Goal: Answer question/provide support

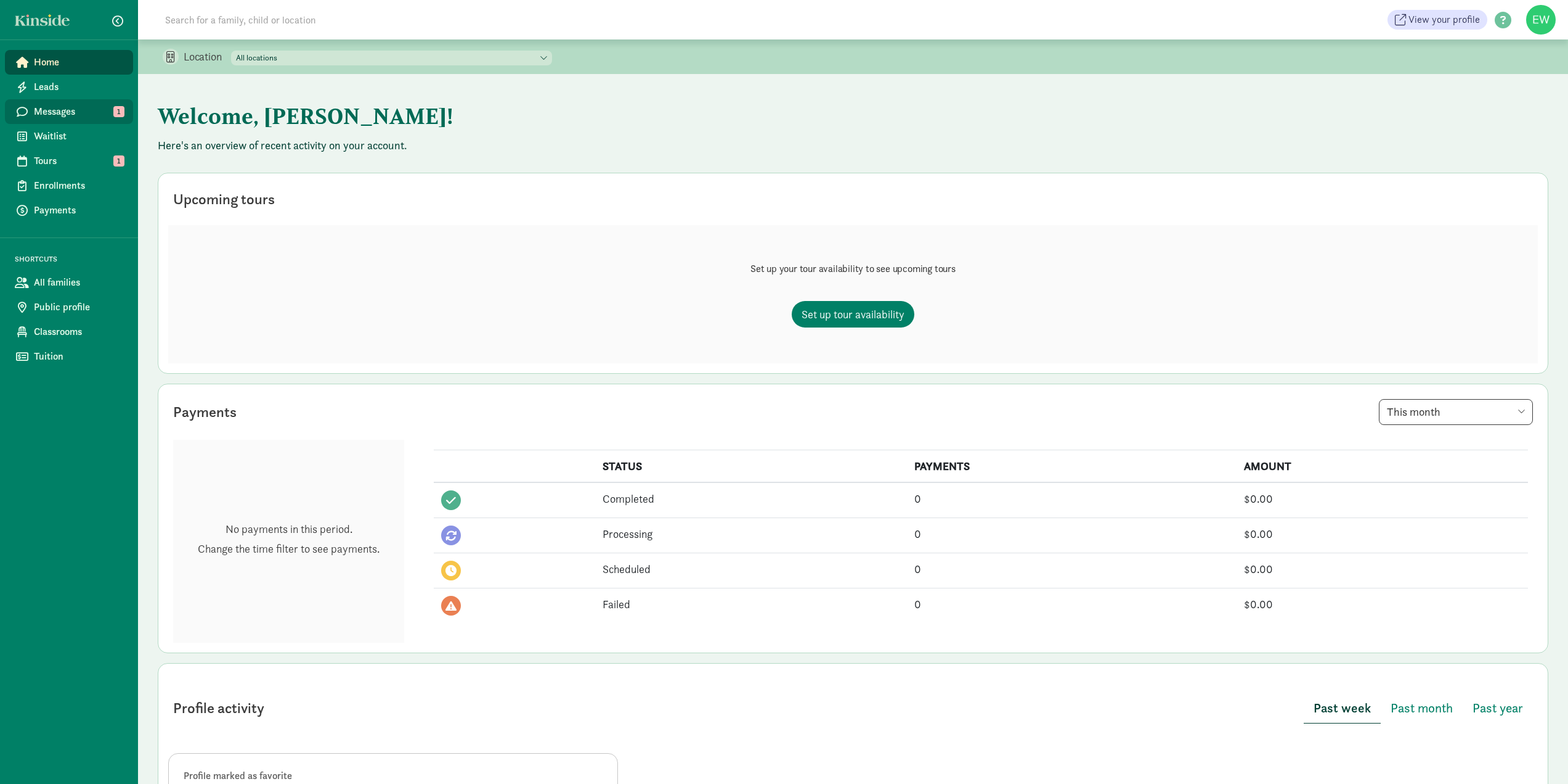
click at [55, 110] on span "Messages" at bounding box center [78, 112] width 89 height 15
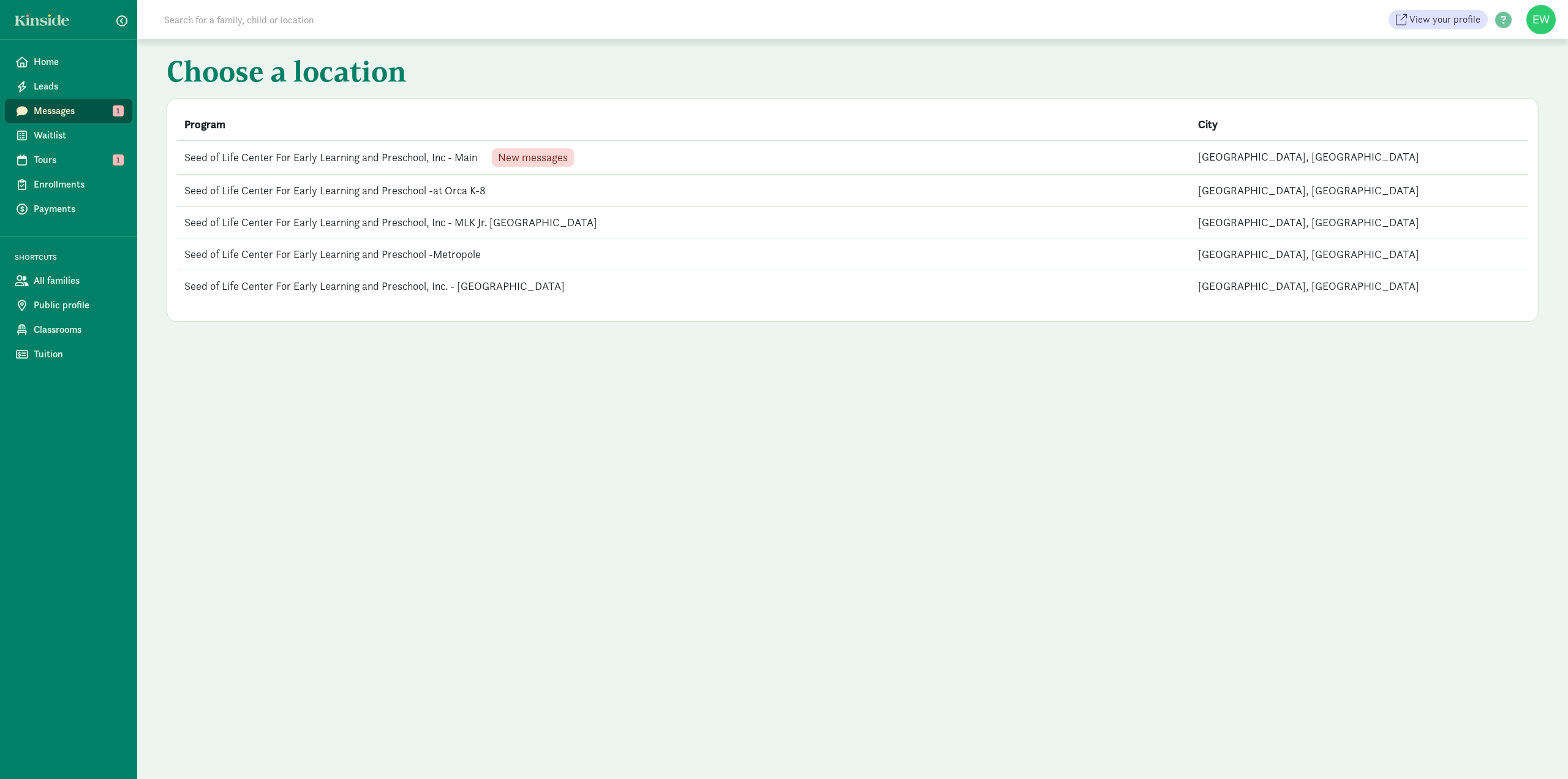
click at [518, 160] on span "New messages" at bounding box center [532, 157] width 70 height 11
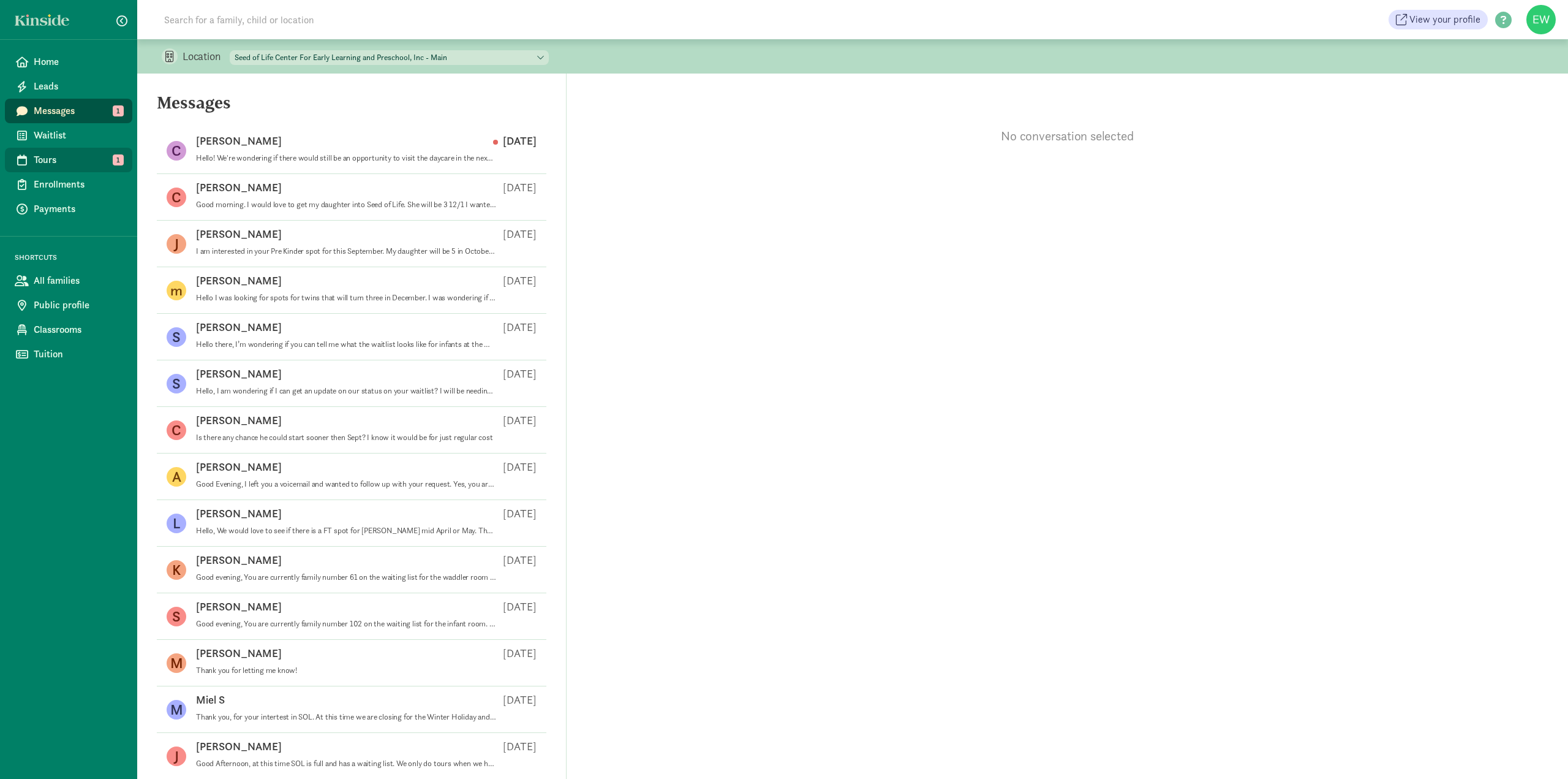
click at [79, 164] on span "Tours" at bounding box center [78, 160] width 89 height 14
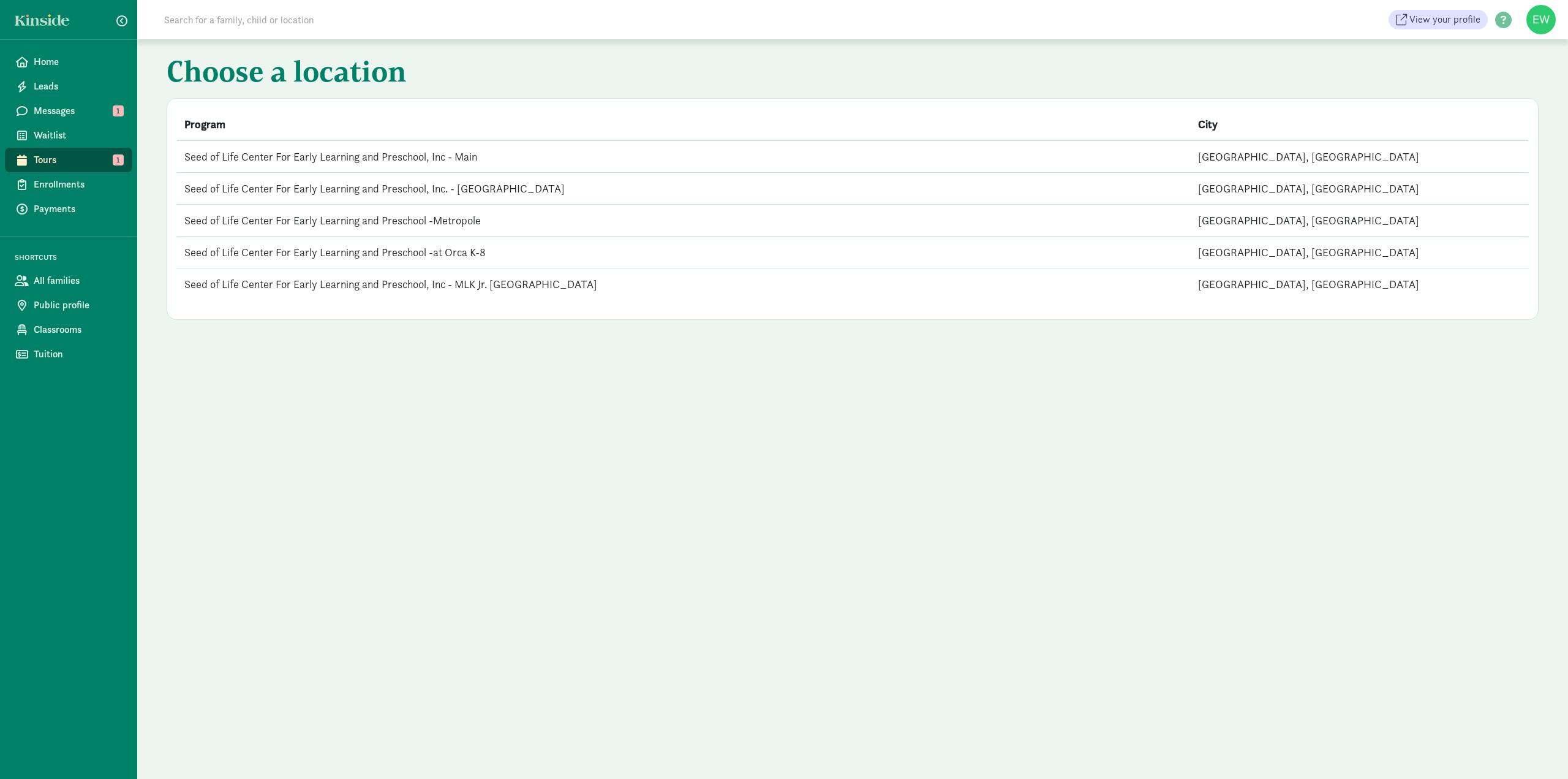
click at [219, 23] on input at bounding box center [329, 19] width 343 height 24
paste input "Hareg Fasil <negashhareg2@gmail.com>"
click at [372, 20] on input "Hareg Fasil <negashhareg2@gmail.com>" at bounding box center [329, 19] width 343 height 24
type input "Hareg Fasil <negashhareg2@gmail.com>"
click at [54, 134] on span "Waitlist" at bounding box center [78, 136] width 89 height 14
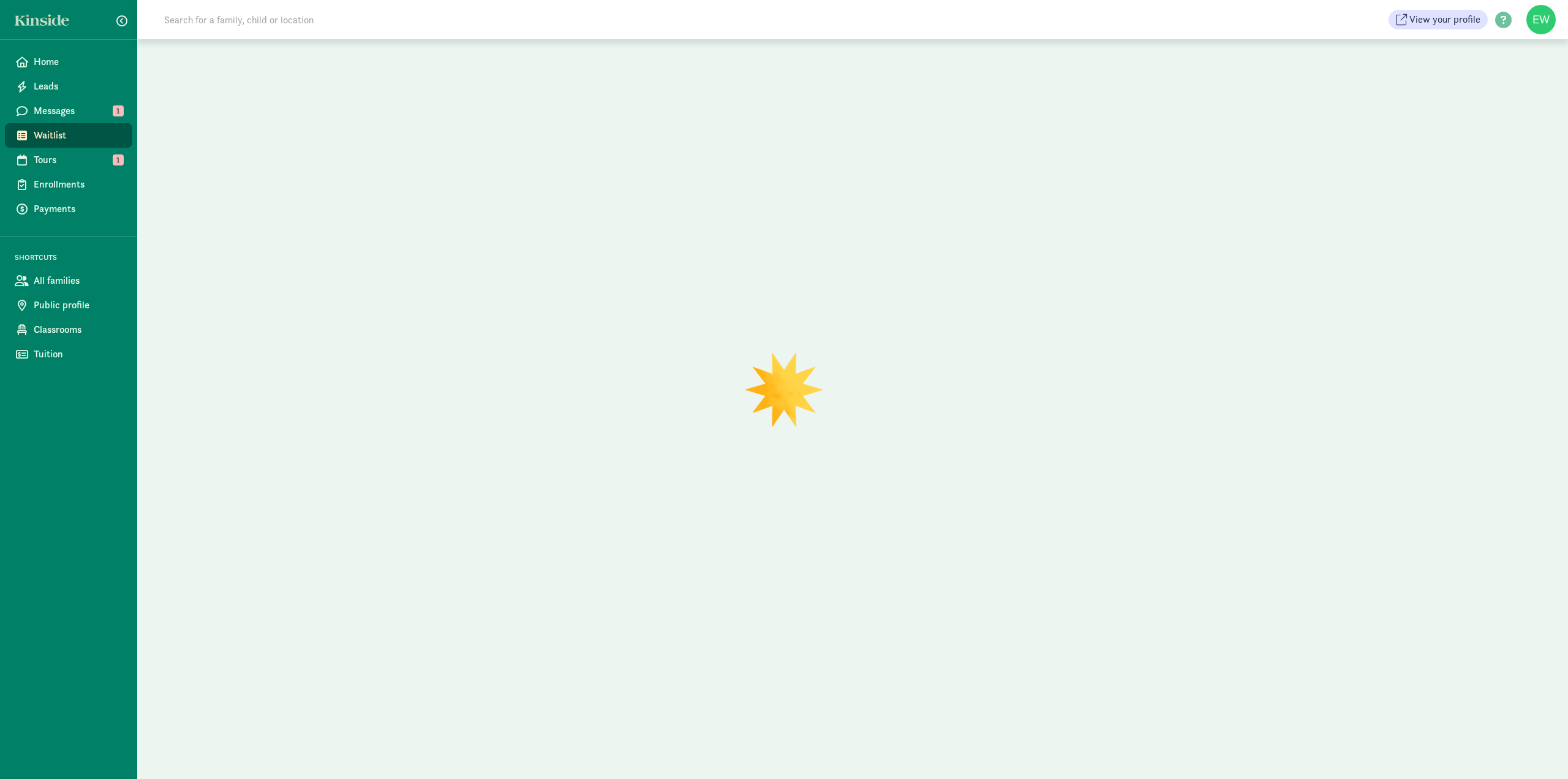
click at [273, 25] on input at bounding box center [329, 19] width 343 height 24
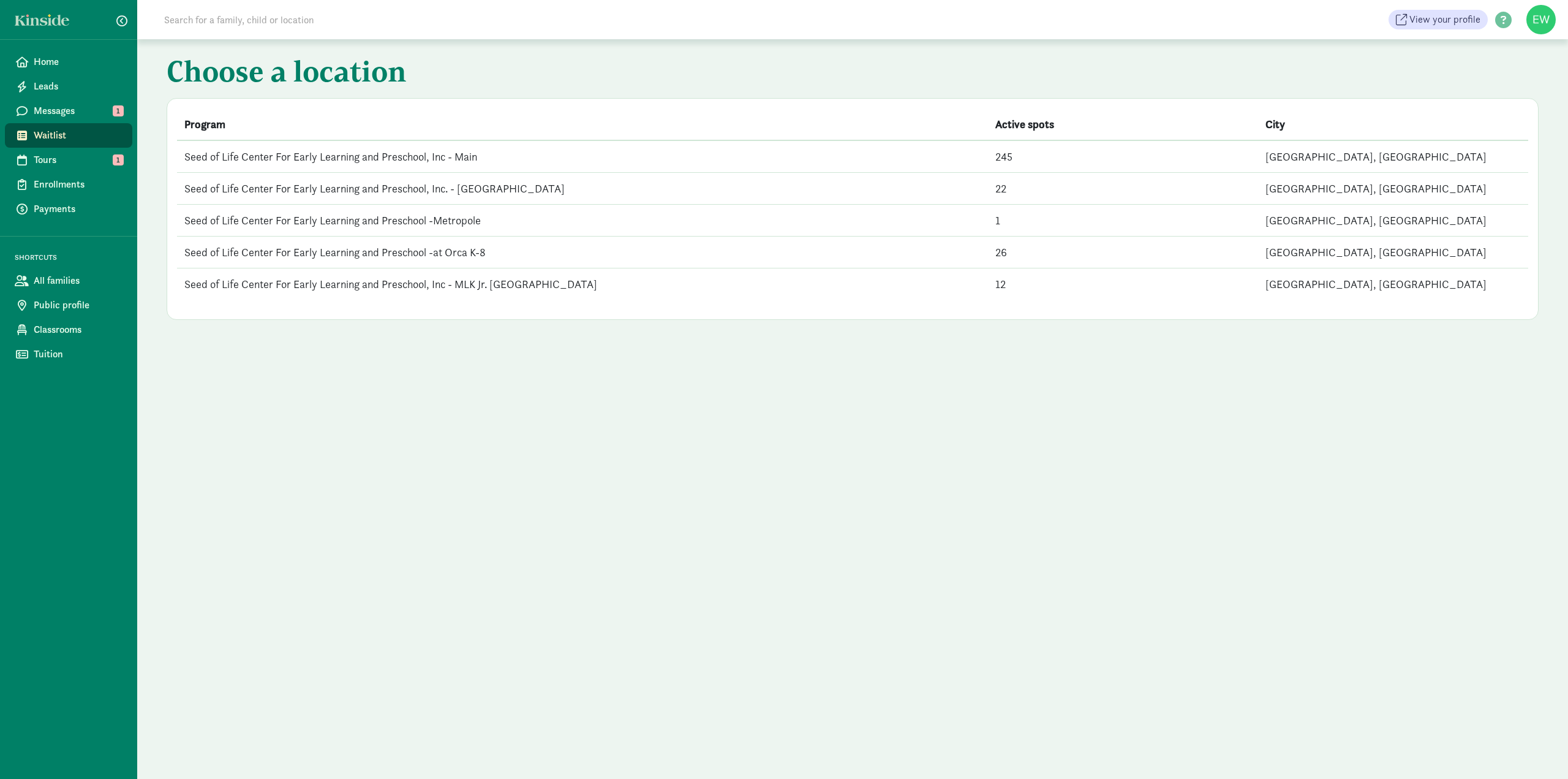
paste input "Hareg Fasil <negashhareg2@gmail.com>"
drag, startPoint x: 338, startPoint y: 23, endPoint x: 214, endPoint y: 26, distance: 124.0
click at [214, 26] on input "Hareg Fasil <negashhareg2@gmail.com>" at bounding box center [329, 19] width 343 height 24
type input "Hareg Fasil"
click at [47, 282] on span "All families" at bounding box center [78, 280] width 89 height 14
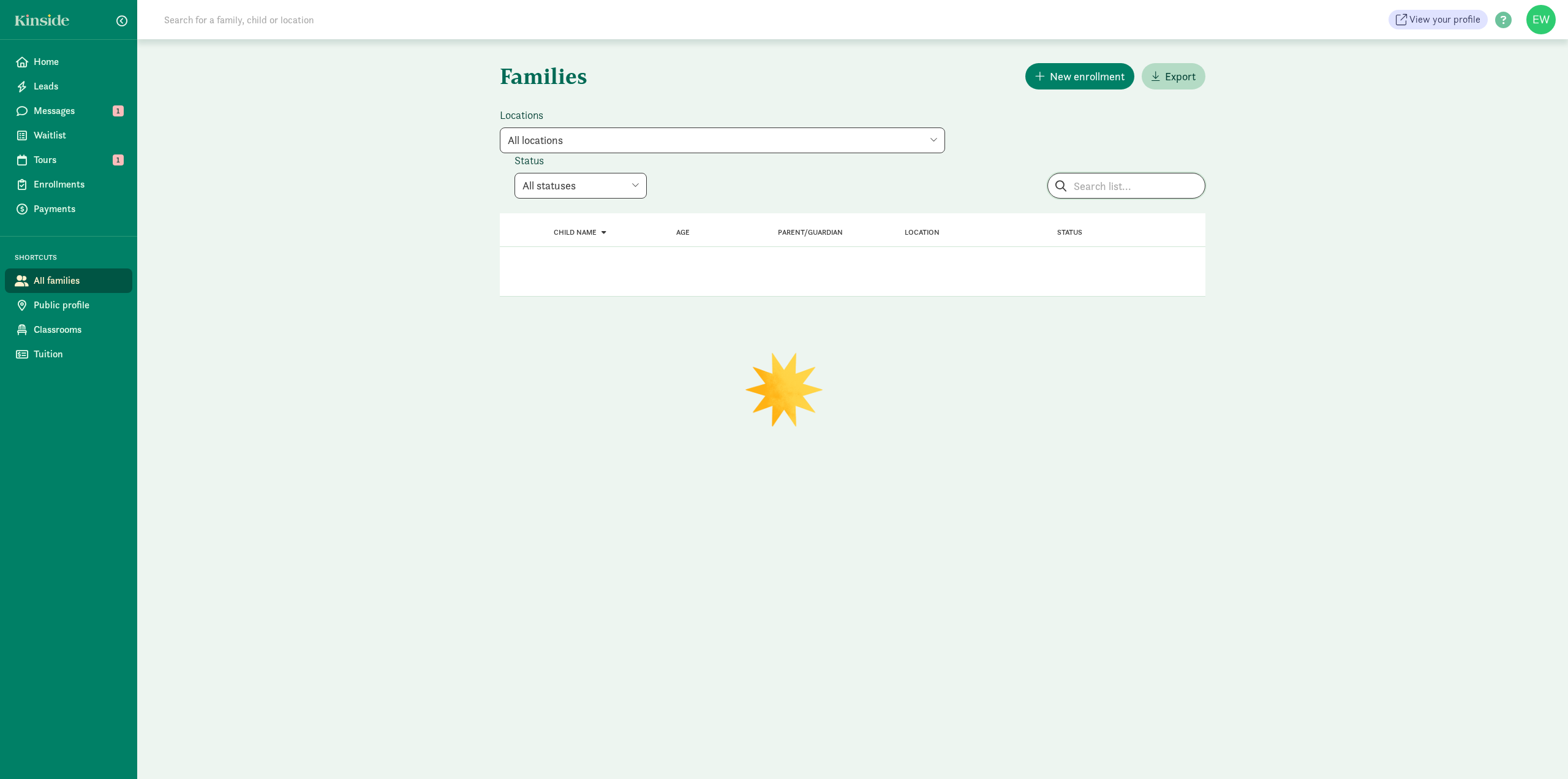
click at [1147, 189] on input "search" at bounding box center [1126, 185] width 157 height 24
paste input "[PERSON_NAME] <[EMAIL_ADDRESS][DOMAIN_NAME]>"
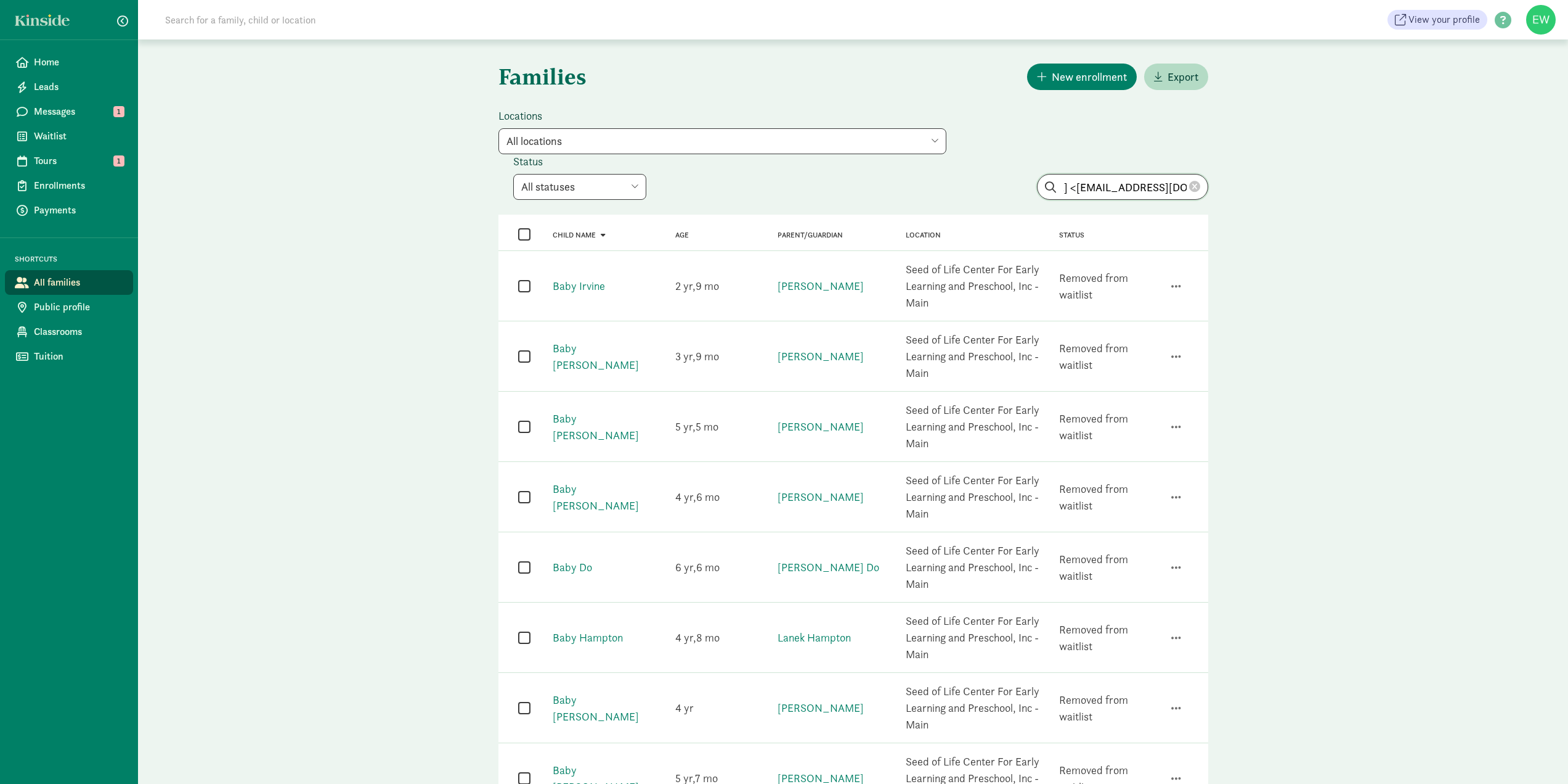
scroll to position [0, 75]
click at [1078, 190] on input "Hareg Fasil <negashhareg2@gmail.com" at bounding box center [1123, 186] width 170 height 25
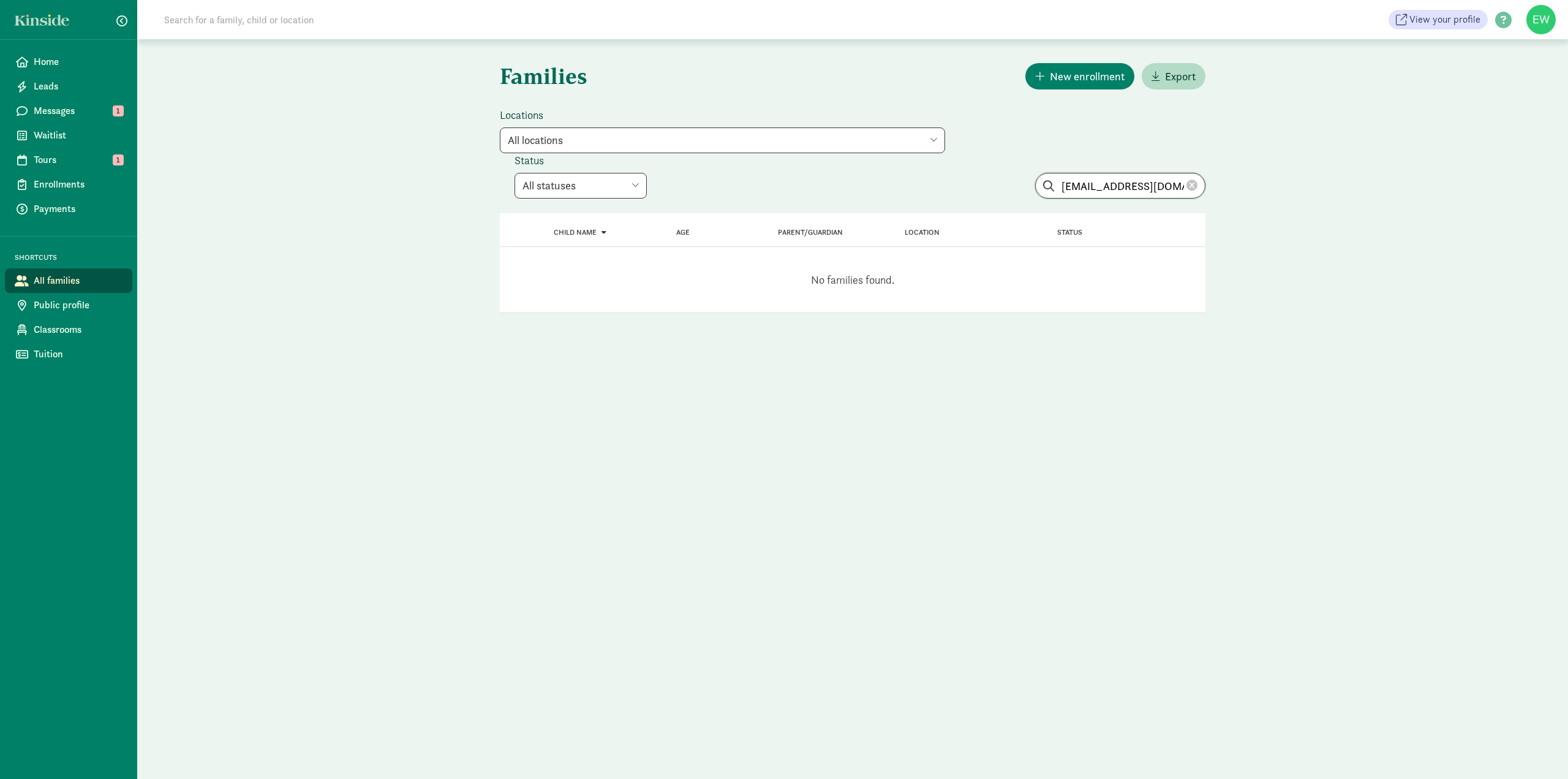
scroll to position [0, 14]
drag, startPoint x: 1078, startPoint y: 185, endPoint x: 1251, endPoint y: 195, distance: 173.3
click at [1251, 195] on div "Families New enrollment Export Locations All locations Seed of Life Center For …" at bounding box center [853, 183] width 1431 height 288
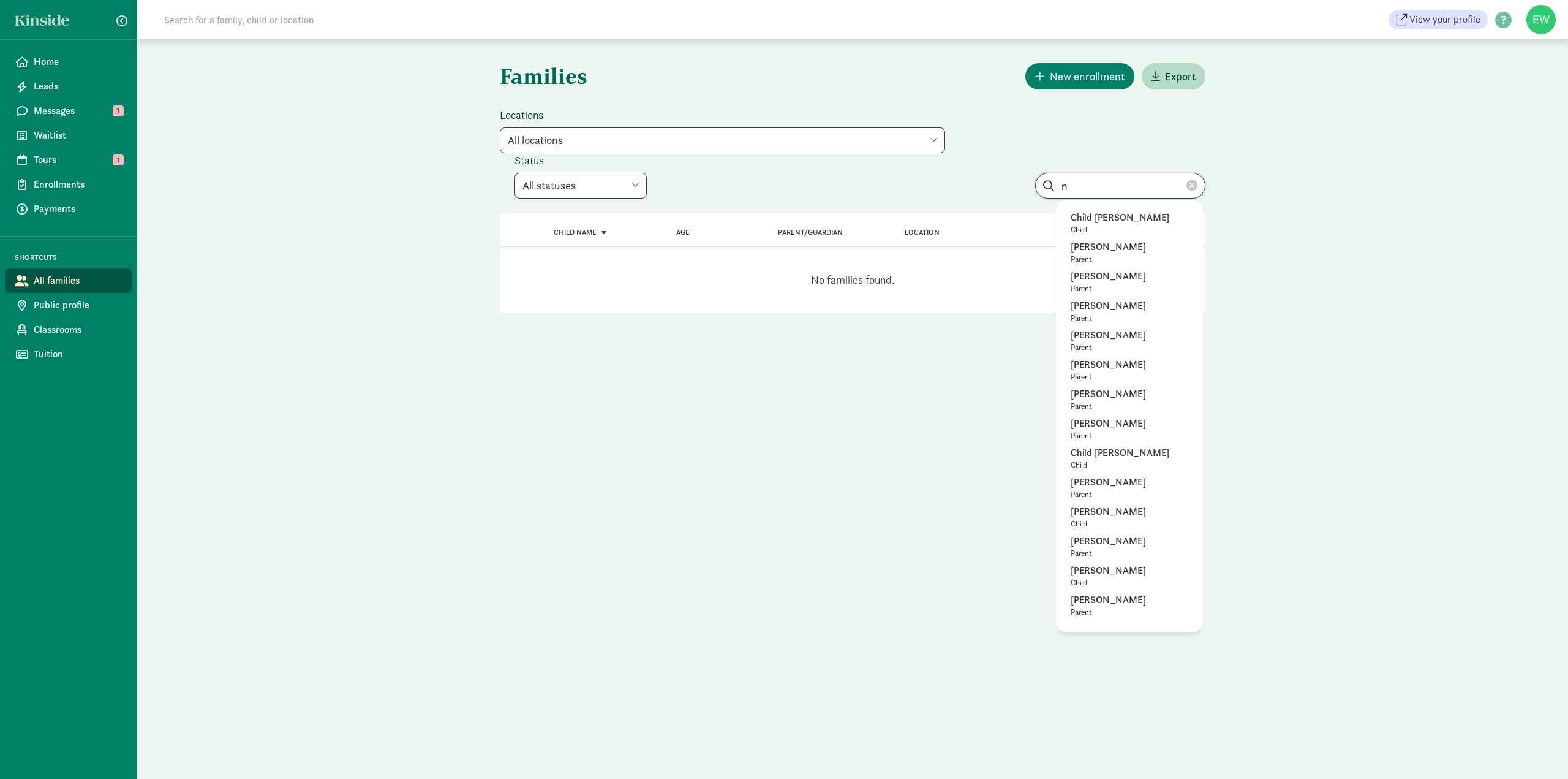
type input "n"
click at [429, 22] on input at bounding box center [329, 19] width 343 height 24
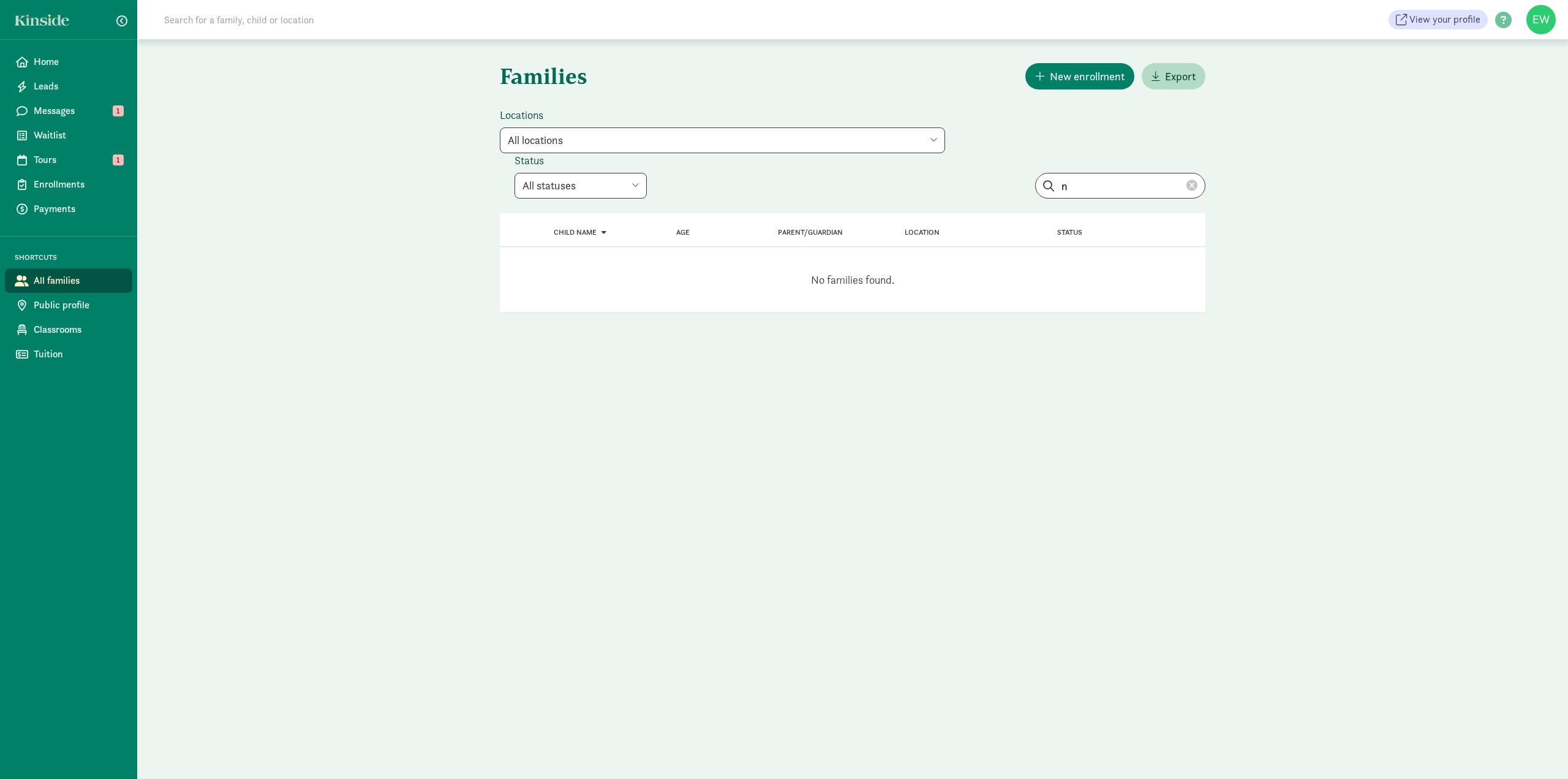
paste input "Hareg Fasil <negashhareg2@gmail.com>"
drag, startPoint x: 347, startPoint y: 25, endPoint x: 334, endPoint y: 25, distance: 13.0
click at [332, 26] on input "Hareg Fasil <negashhareg2@gmail.com>" at bounding box center [329, 19] width 343 height 24
drag, startPoint x: 340, startPoint y: 23, endPoint x: 212, endPoint y: 23, distance: 128.0
click at [212, 23] on input "Hareg Fasil <negashhareg2@gmail.com>" at bounding box center [329, 19] width 343 height 24
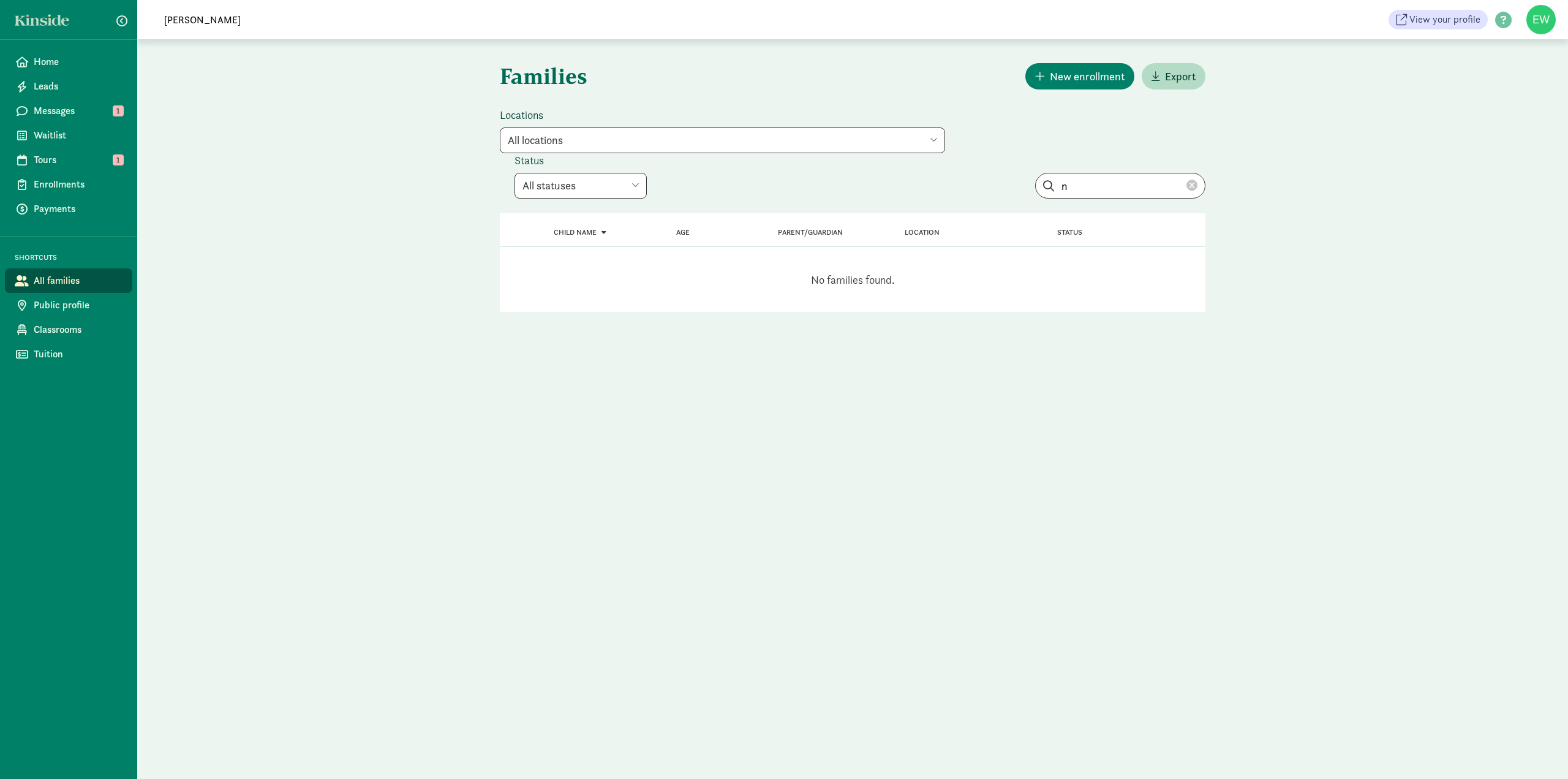
click at [252, 28] on input "Hareg Fasil" at bounding box center [329, 19] width 343 height 24
drag, startPoint x: 235, startPoint y: 21, endPoint x: 153, endPoint y: 18, distance: 82.1
click at [153, 18] on span "Hareg Fasil" at bounding box center [321, 19] width 359 height 24
paste input "[PERSON_NAME]"
type input "[PERSON_NAME]"
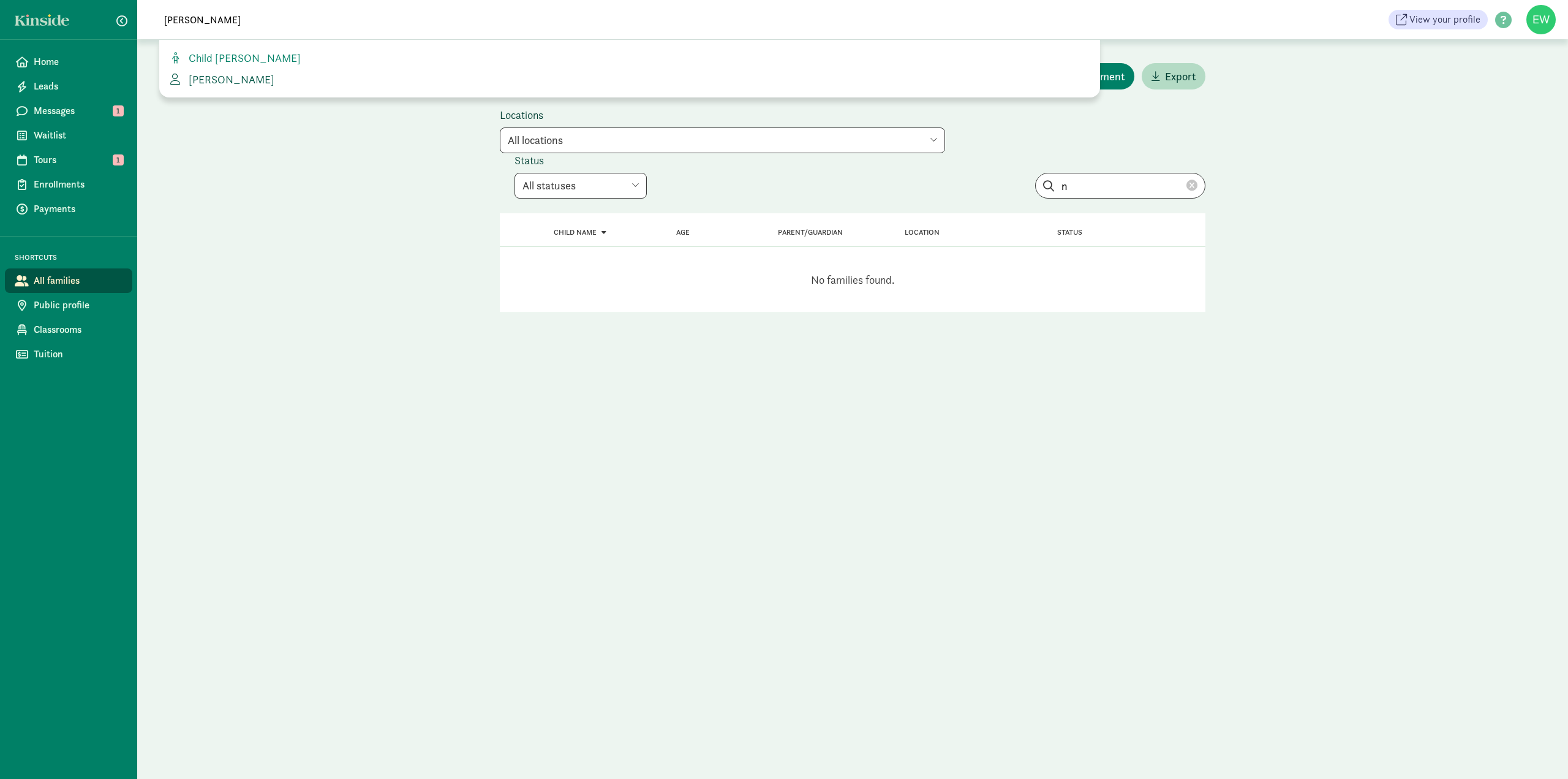
click at [256, 80] on span "[PERSON_NAME]" at bounding box center [229, 80] width 90 height 14
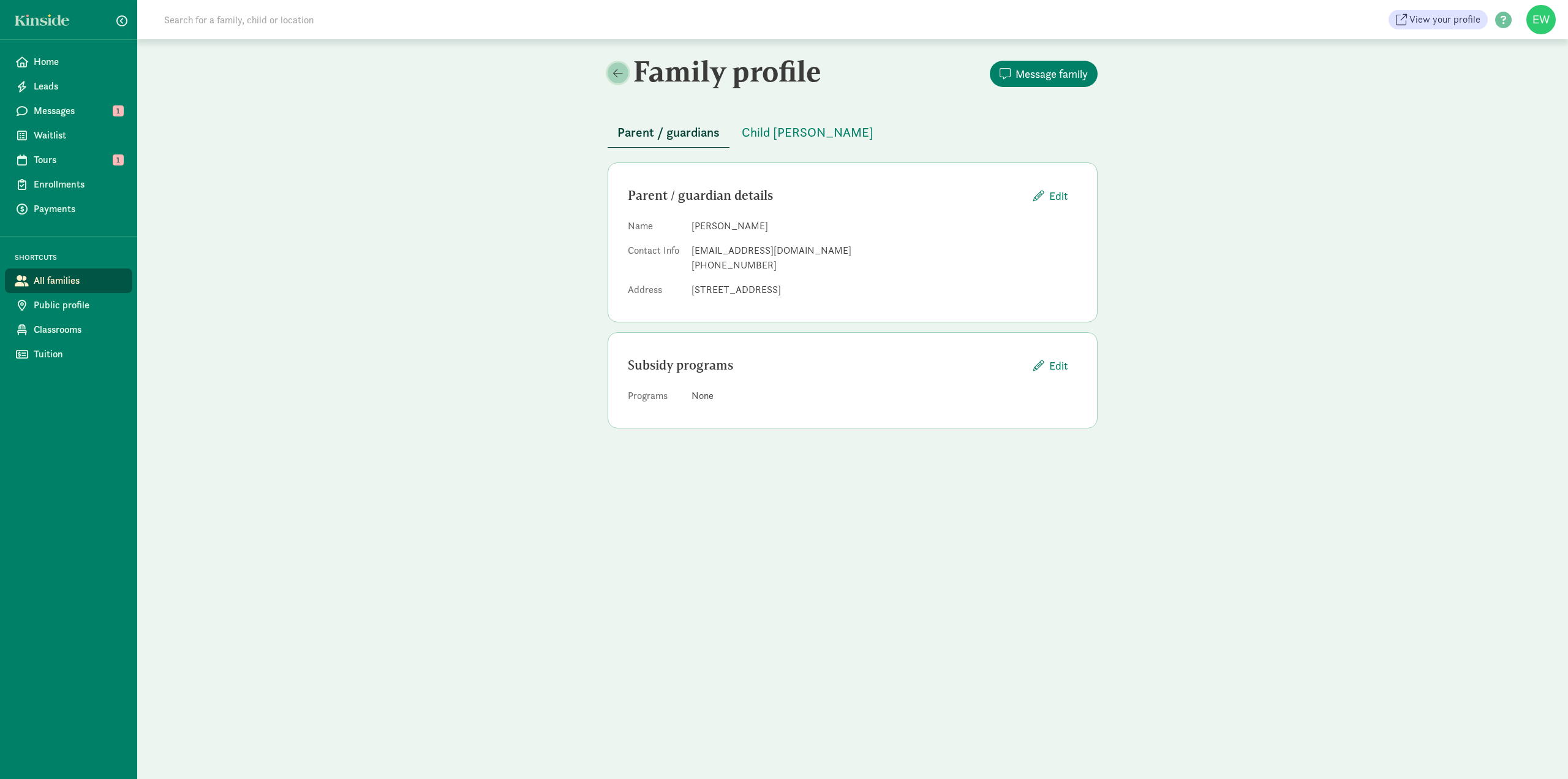
click at [621, 71] on span at bounding box center [618, 73] width 10 height 11
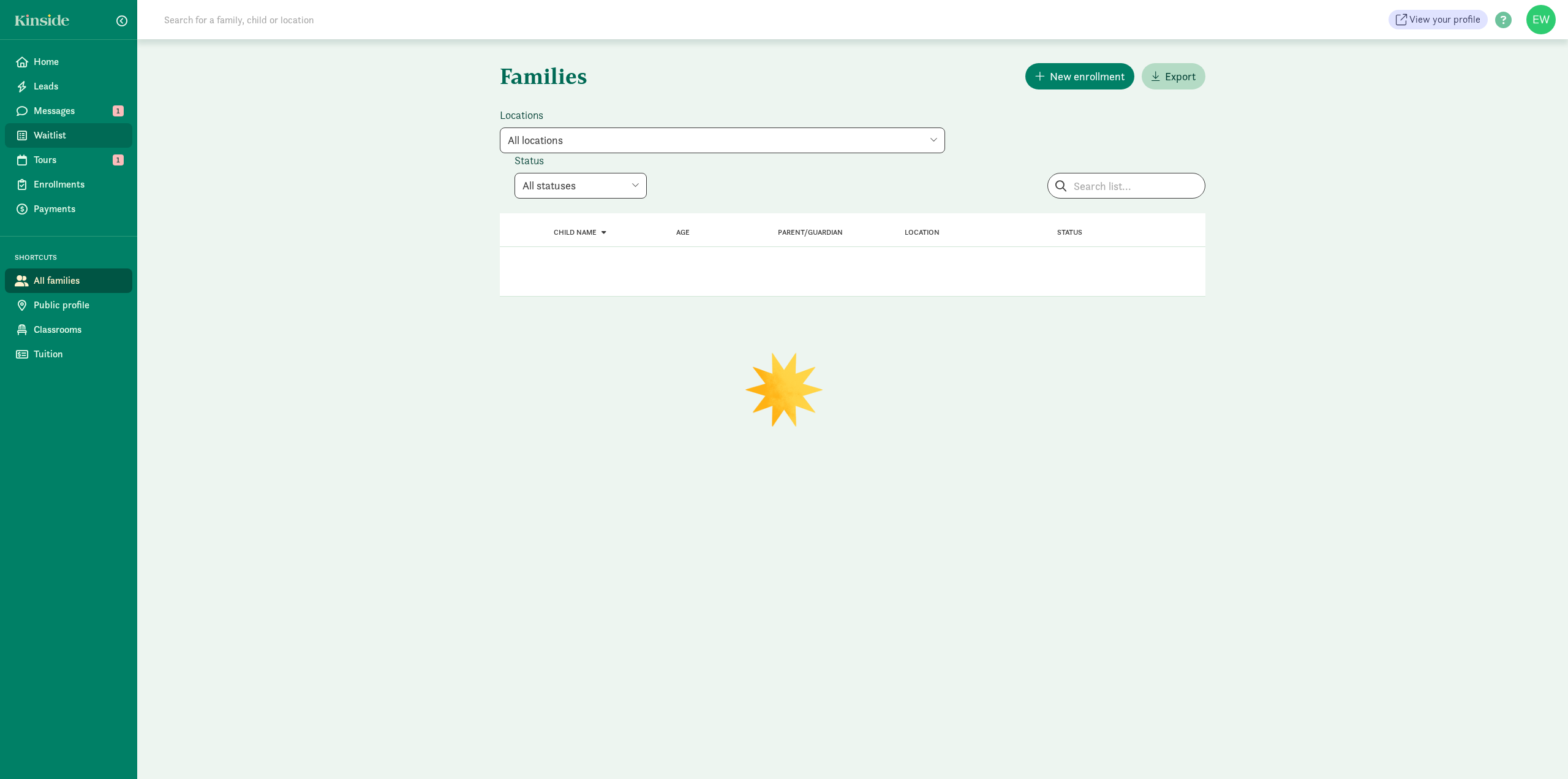
click at [80, 137] on span "Waitlist" at bounding box center [78, 136] width 89 height 14
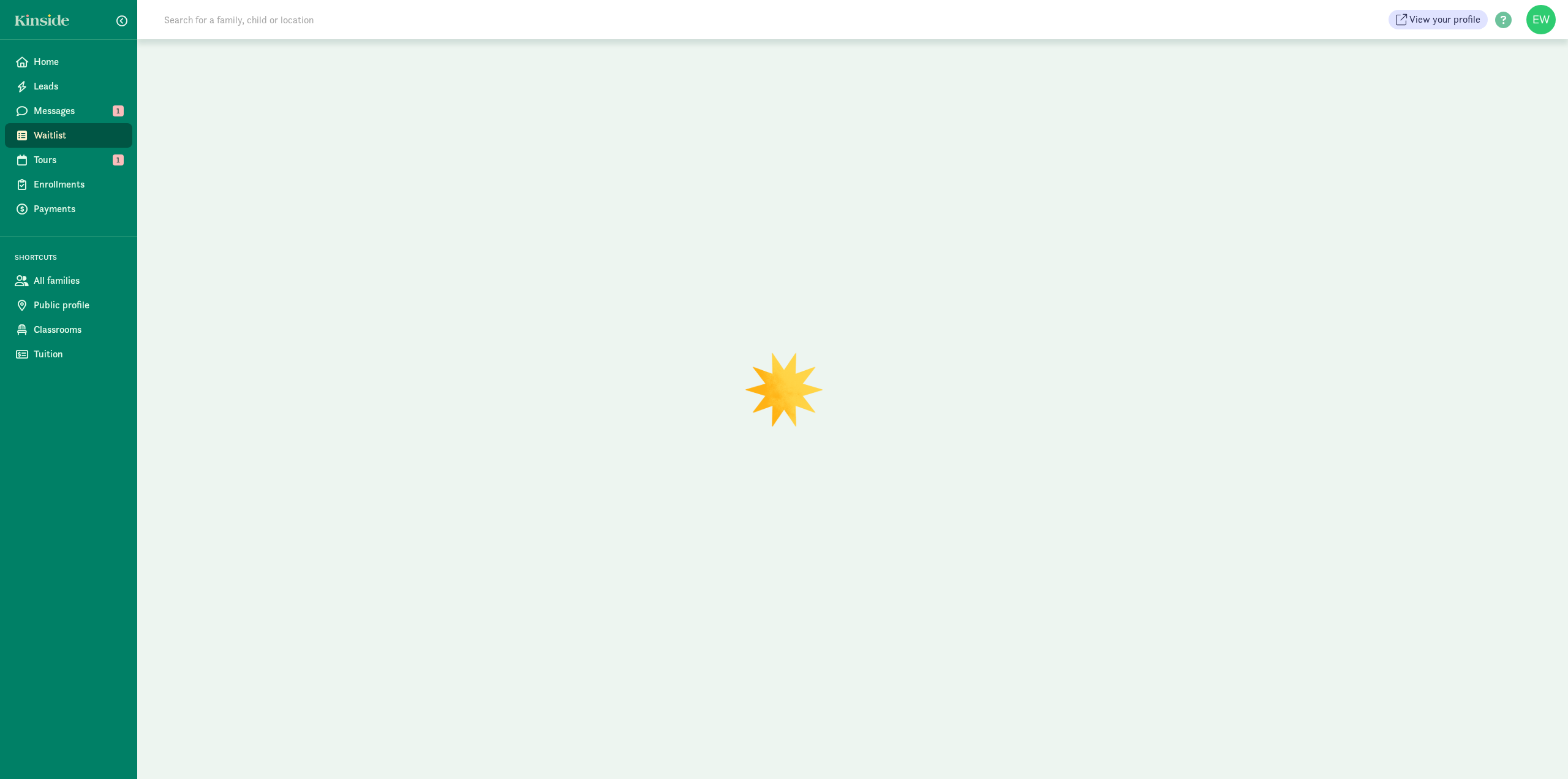
click at [266, 23] on input at bounding box center [329, 19] width 343 height 24
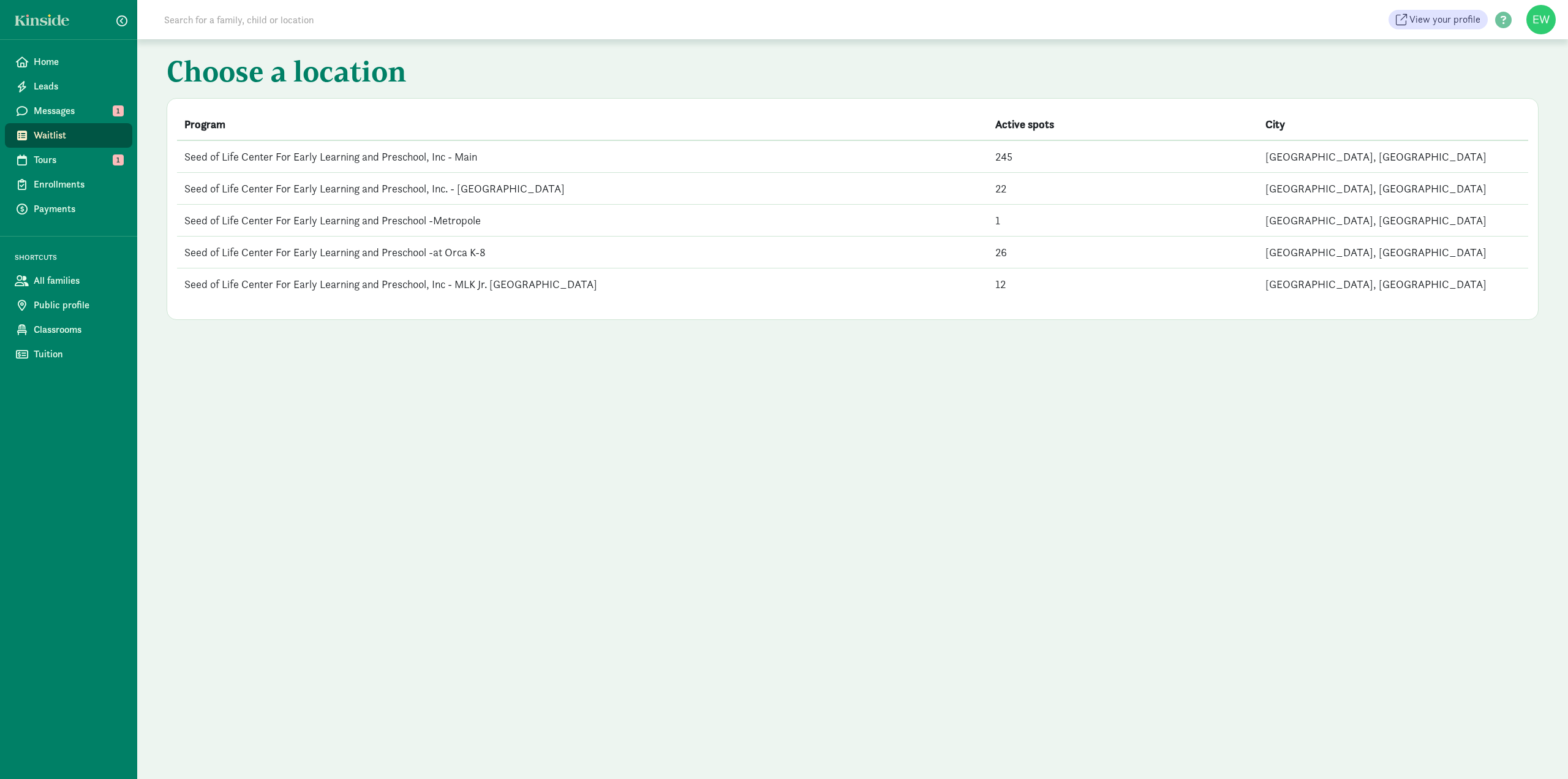
paste input "[PERSON_NAME]"
type input "[PERSON_NAME]"
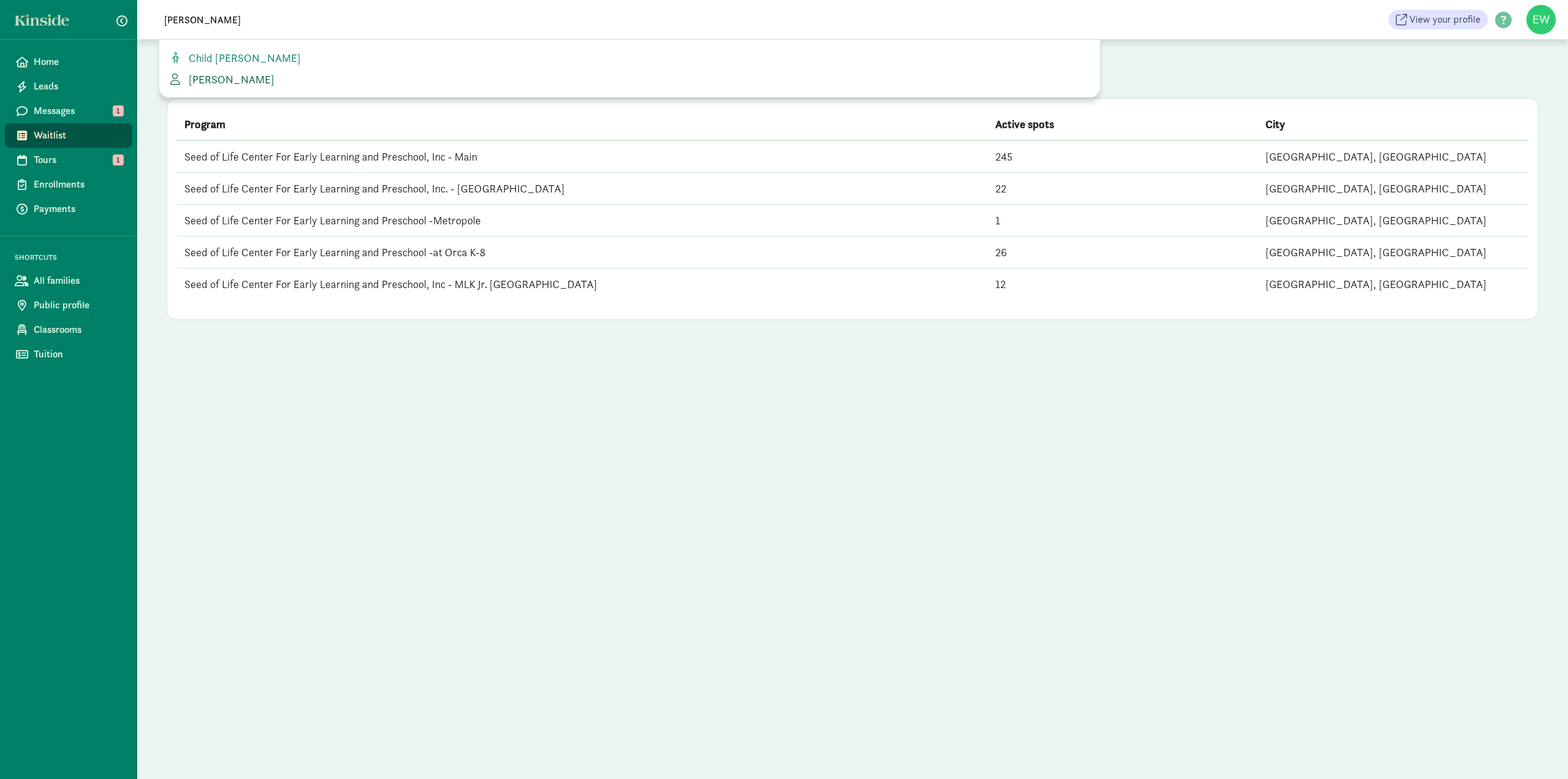
click at [259, 77] on span "[PERSON_NAME]" at bounding box center [229, 80] width 90 height 14
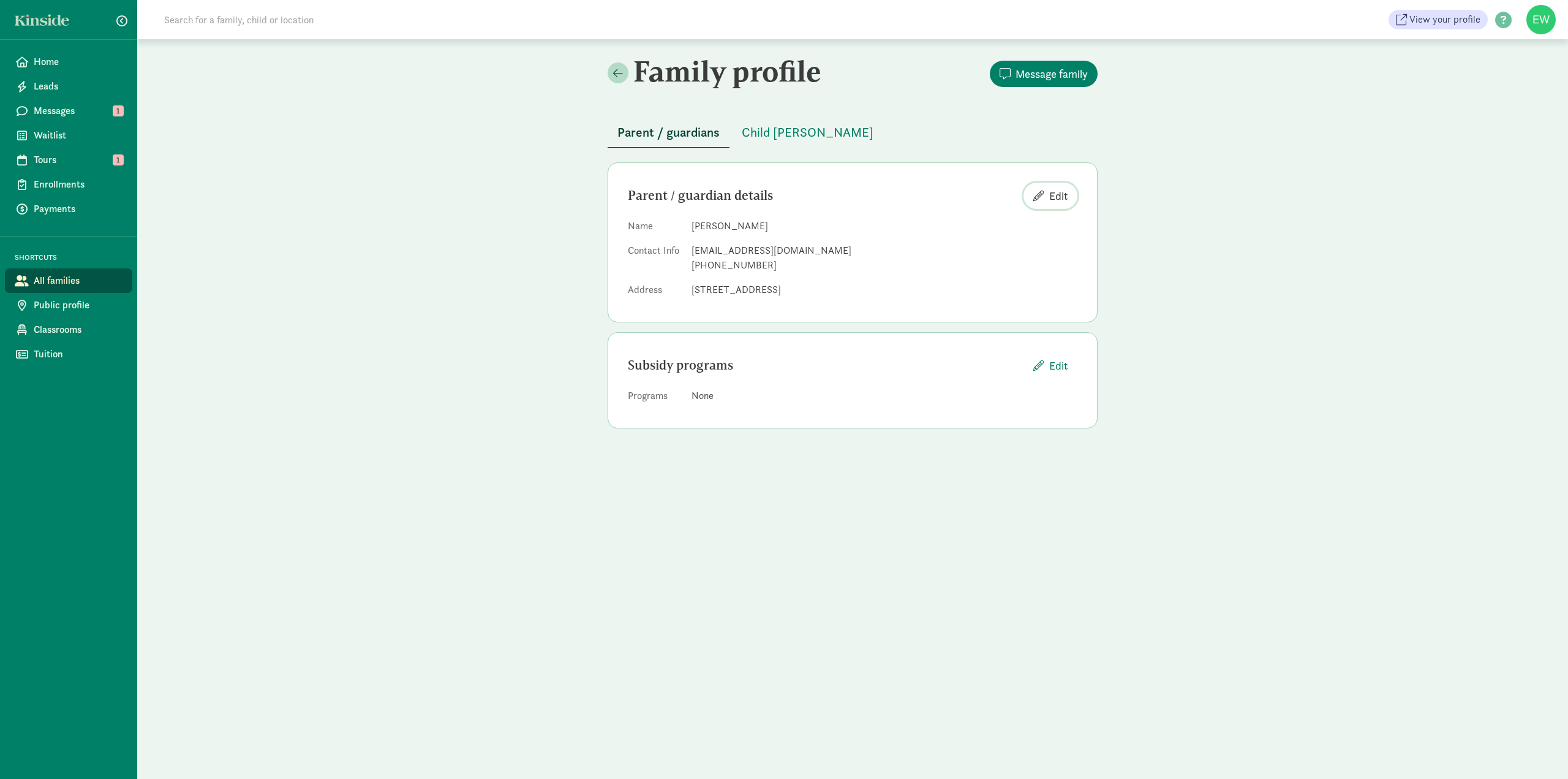
click at [1059, 197] on span "Edit" at bounding box center [1058, 195] width 18 height 16
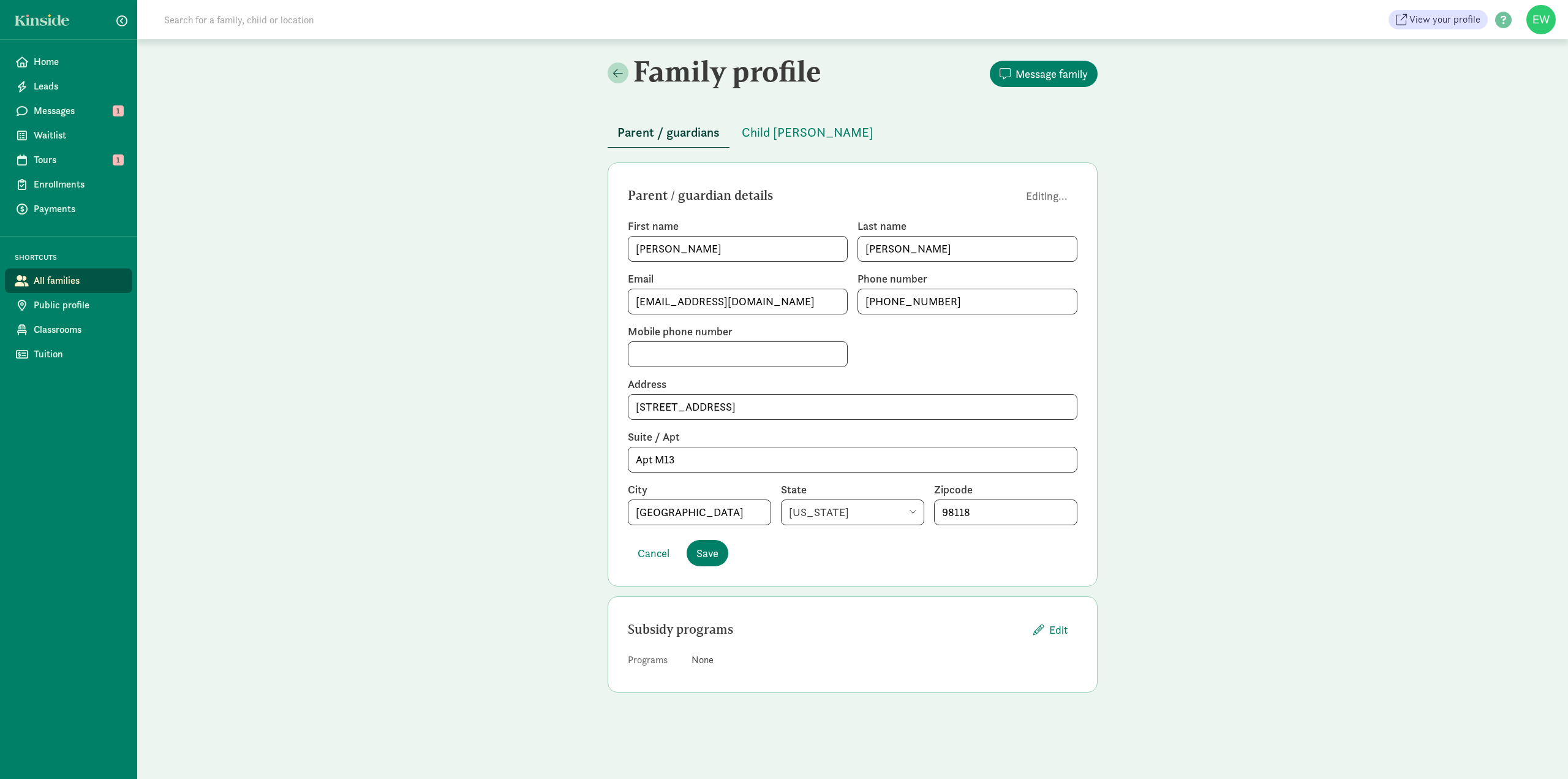
click at [1191, 230] on div "Family profile Message family Parent / guardians Child Gebremedhin Parent / gua…" at bounding box center [853, 378] width 1431 height 678
click at [1048, 198] on span "Editing..." at bounding box center [1047, 195] width 42 height 16
click at [822, 133] on span "Child [PERSON_NAME]" at bounding box center [807, 133] width 132 height 20
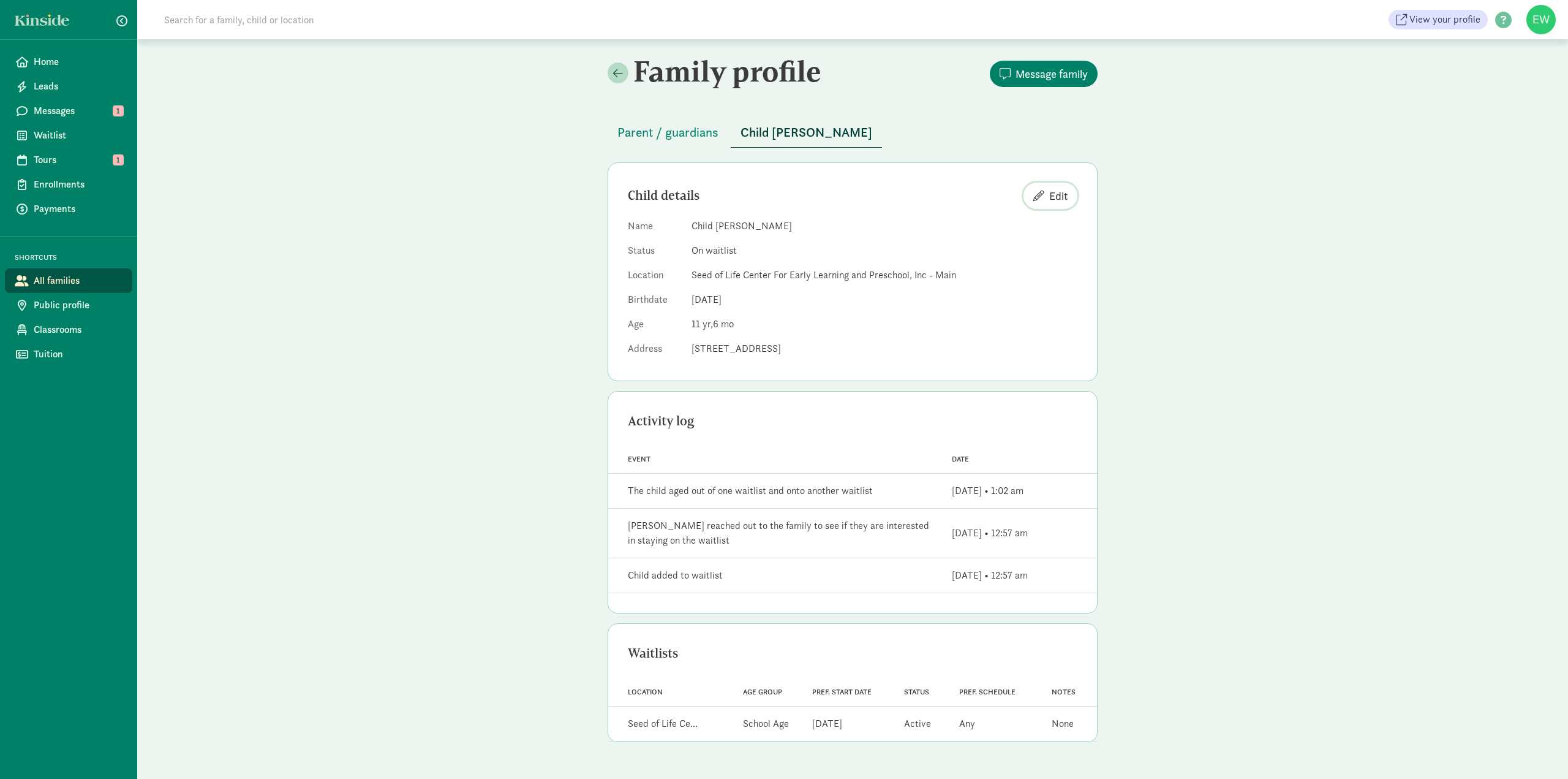
click at [1063, 193] on span "Edit" at bounding box center [1058, 195] width 18 height 16
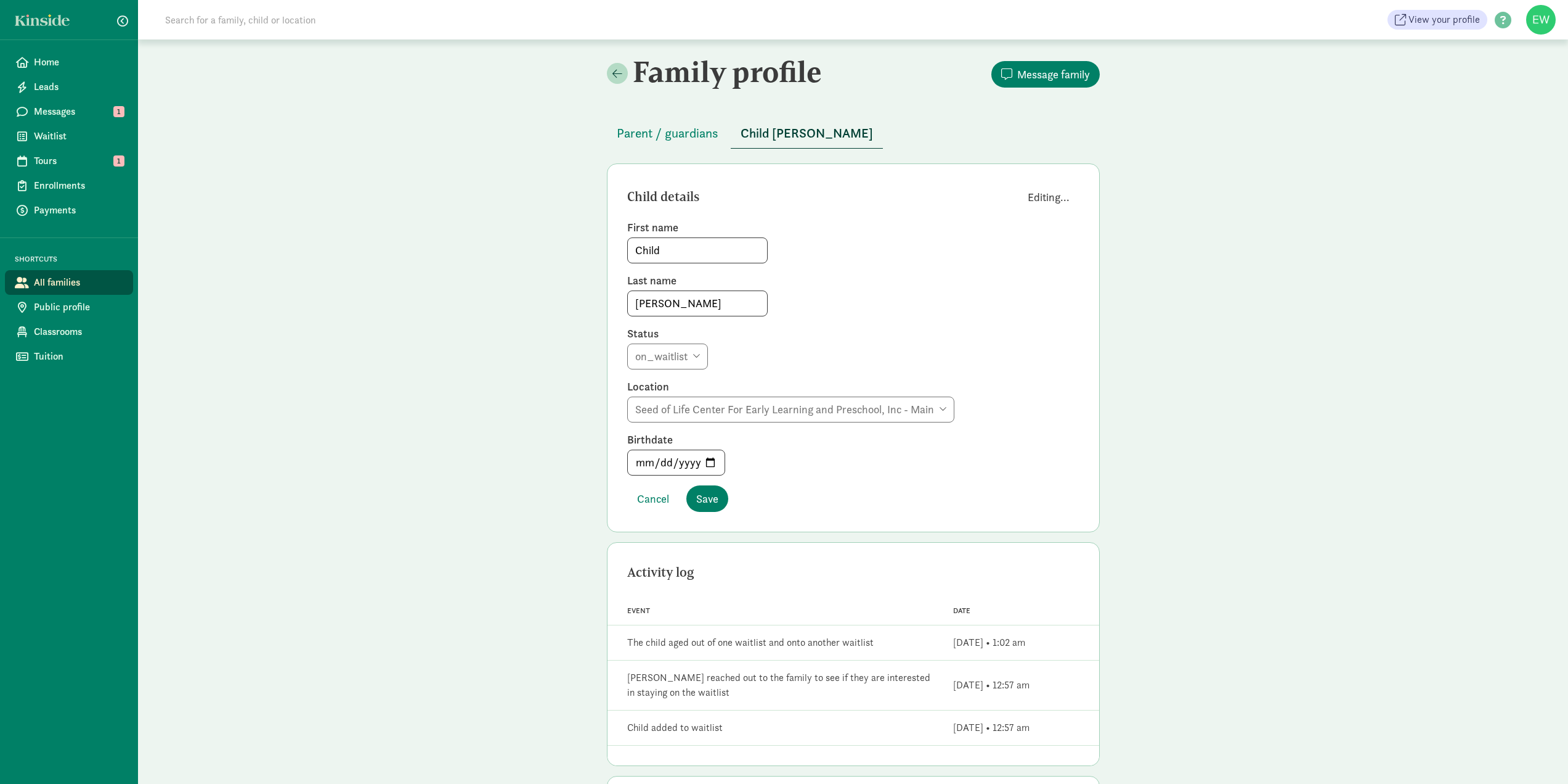
click at [1040, 199] on span "Editing..." at bounding box center [1049, 196] width 42 height 16
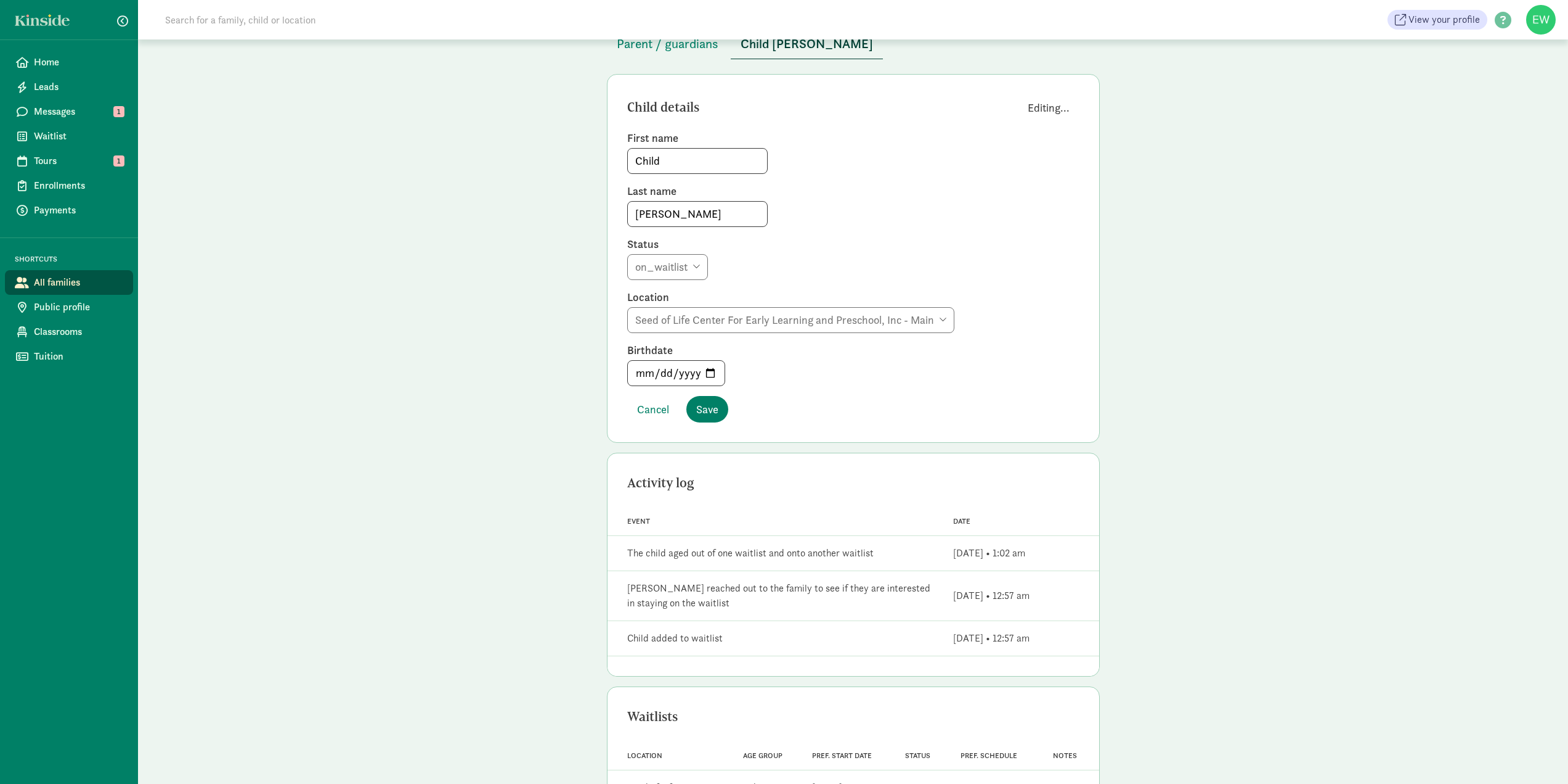
scroll to position [62, 0]
